Goal: Navigation & Orientation: Go to known website

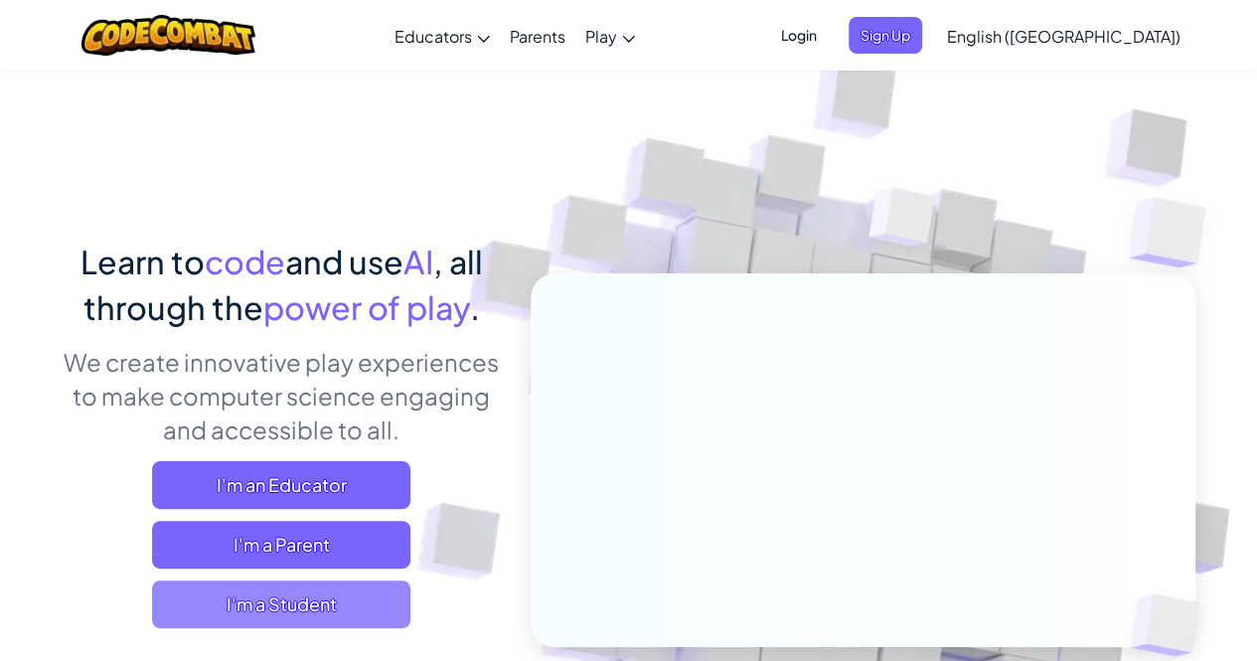
click at [332, 591] on span "I'm a Student" at bounding box center [281, 604] width 258 height 48
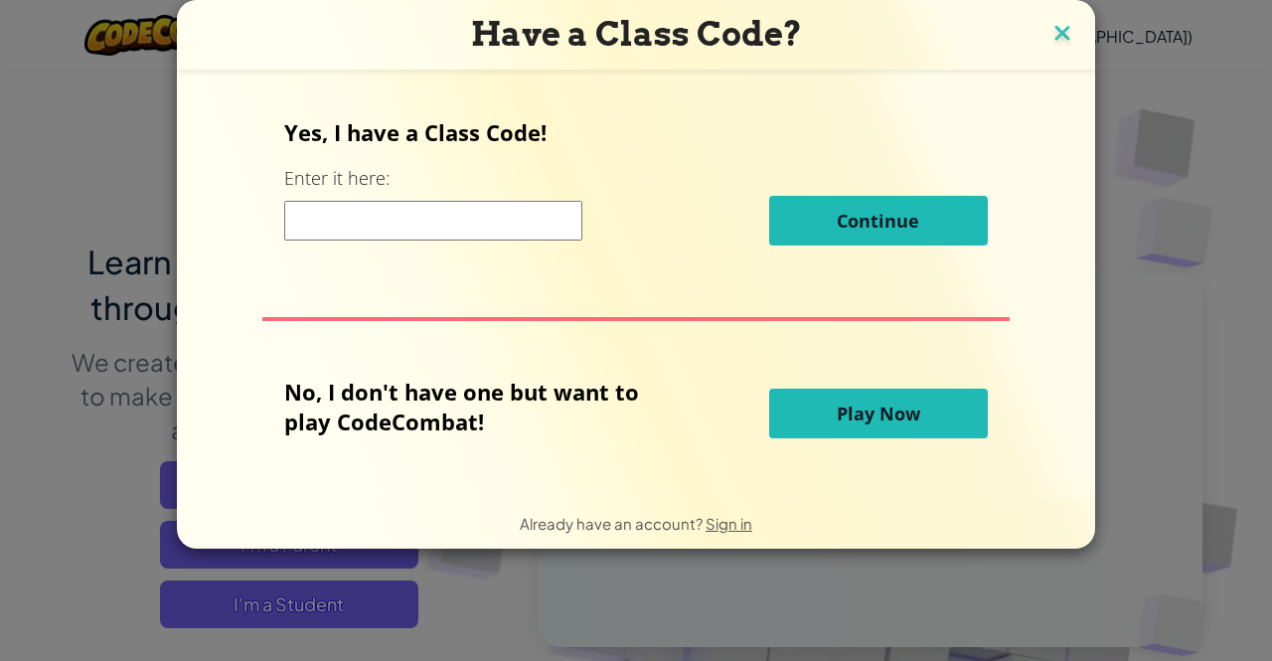
click at [1057, 39] on img at bounding box center [1063, 35] width 26 height 30
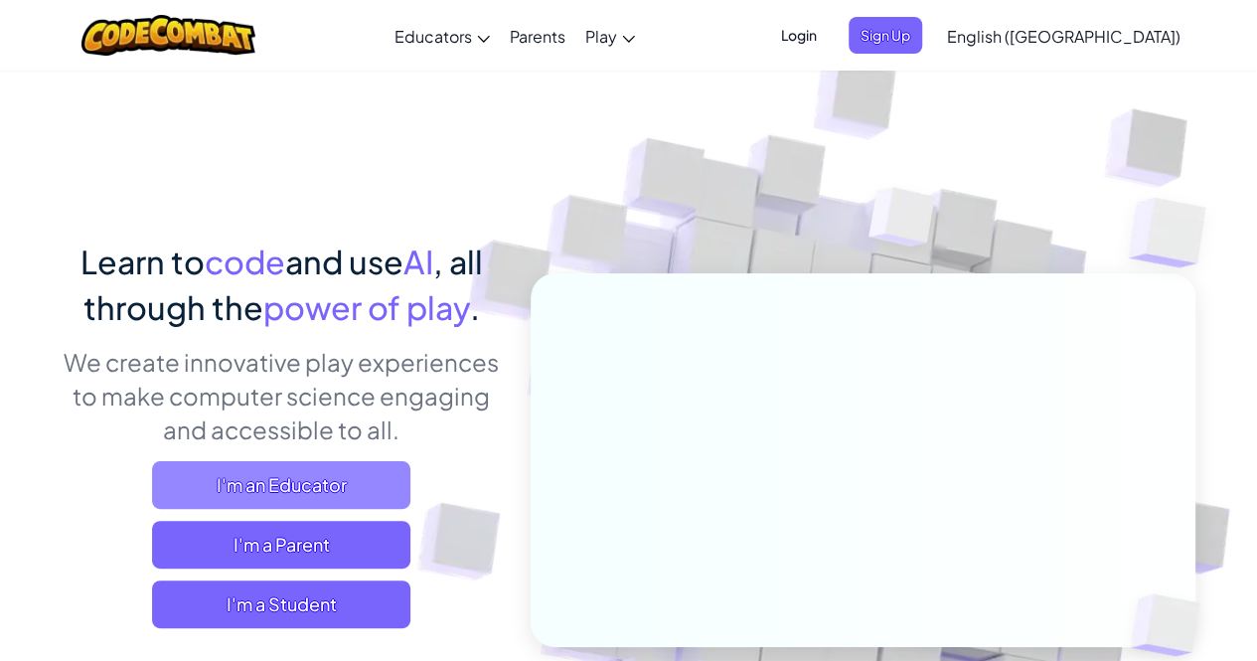
click at [324, 488] on span "I'm an Educator" at bounding box center [281, 485] width 258 height 48
